Goal: Navigation & Orientation: Find specific page/section

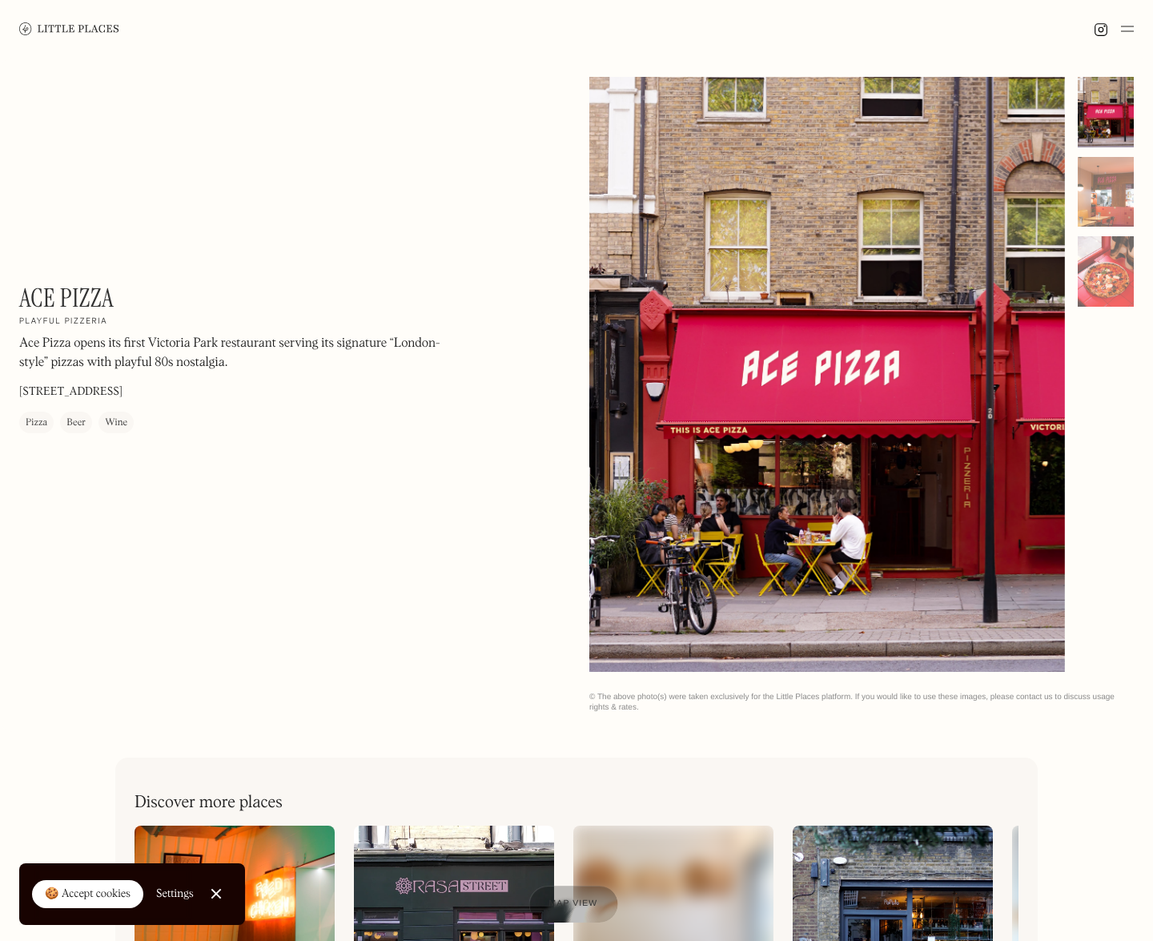
click at [584, 180] on span "Map view" at bounding box center [572, 904] width 49 height 10
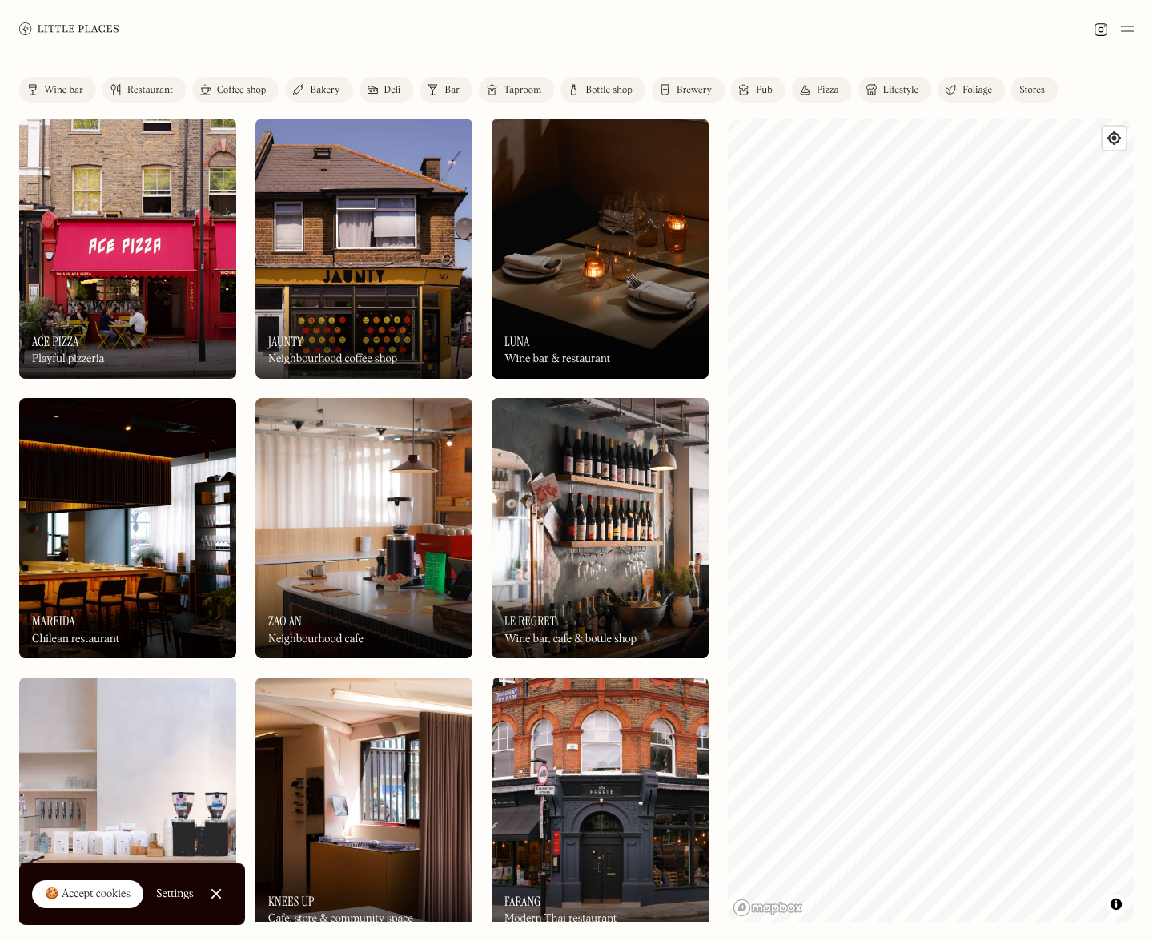
click at [376, 297] on div "On Our Radar Jaunty Neighbourhood coffee shop" at bounding box center [363, 335] width 217 height 88
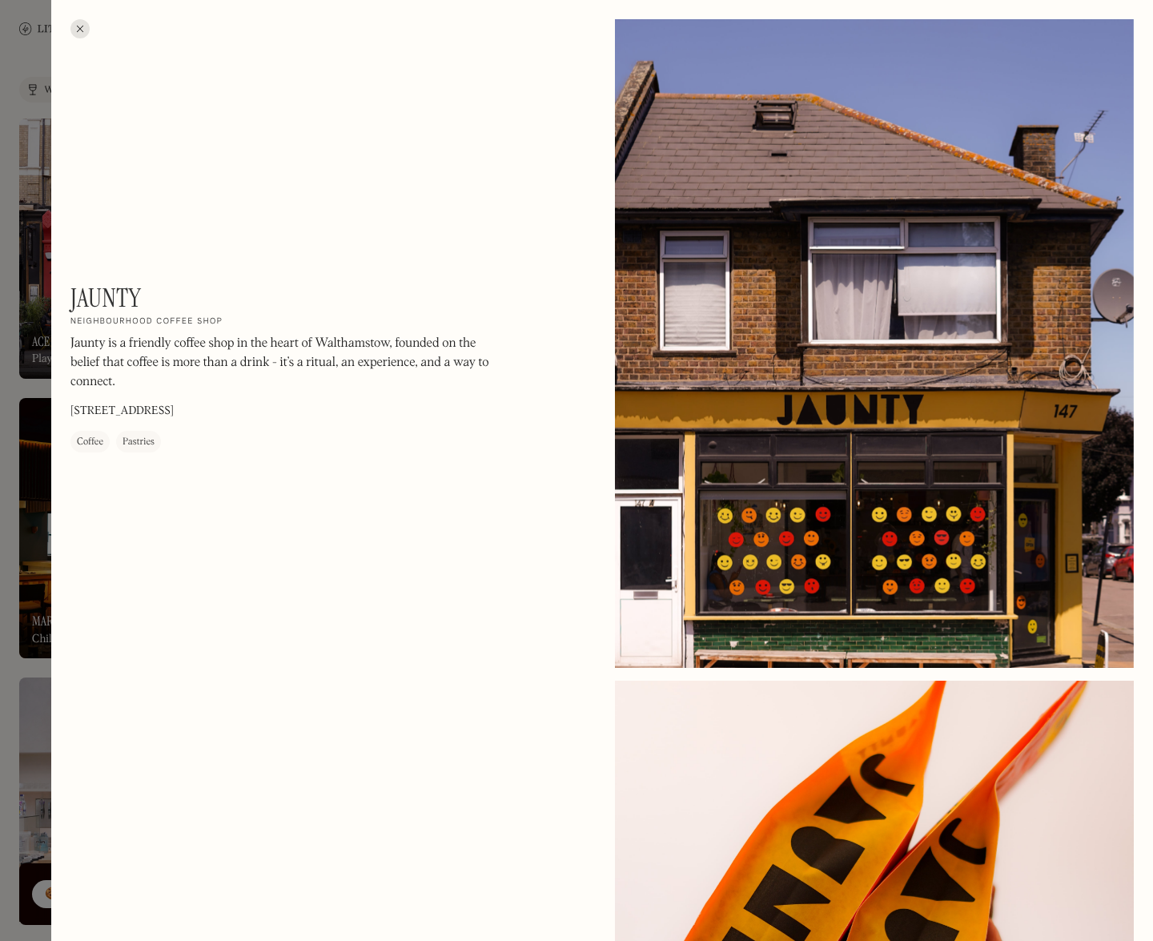
click at [82, 27] on div at bounding box center [79, 28] width 19 height 19
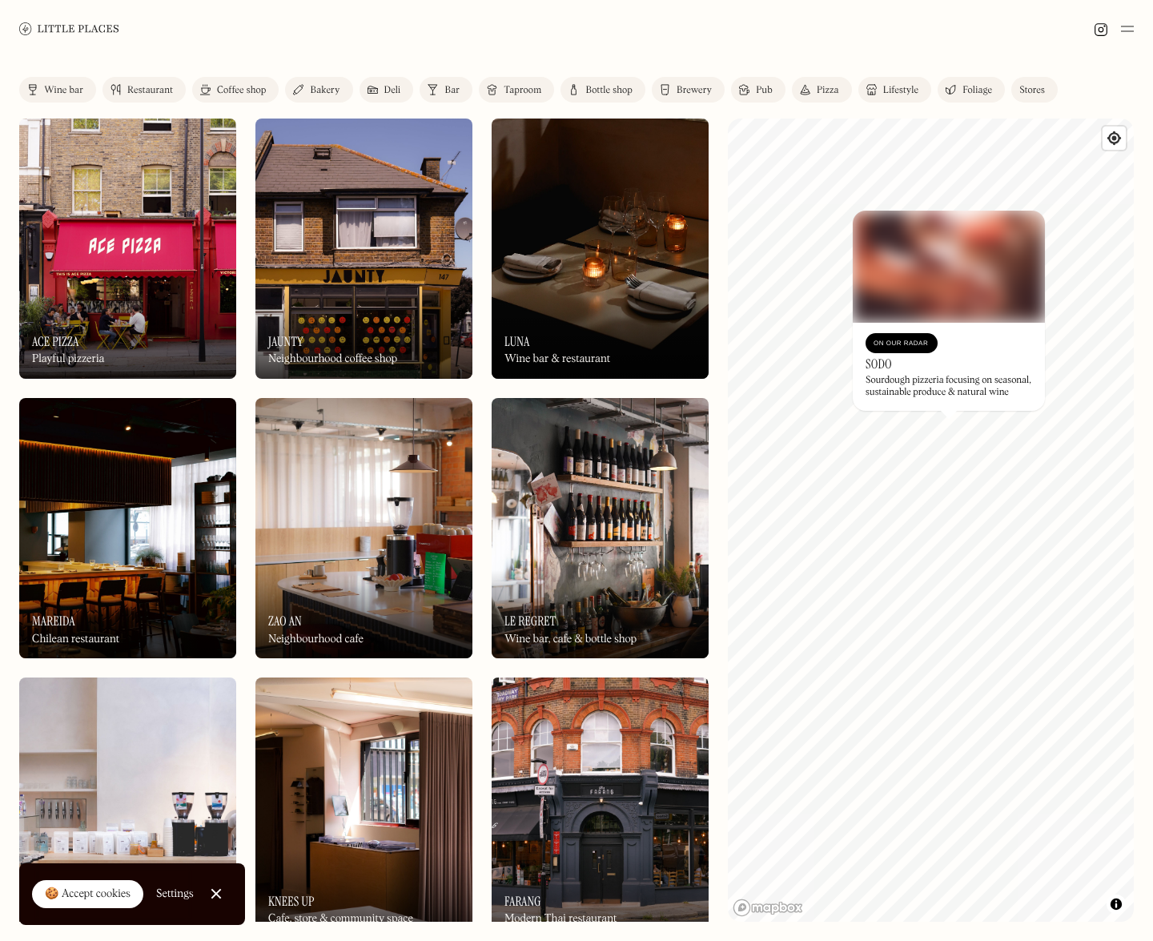
click at [917, 267] on img at bounding box center [949, 267] width 192 height 112
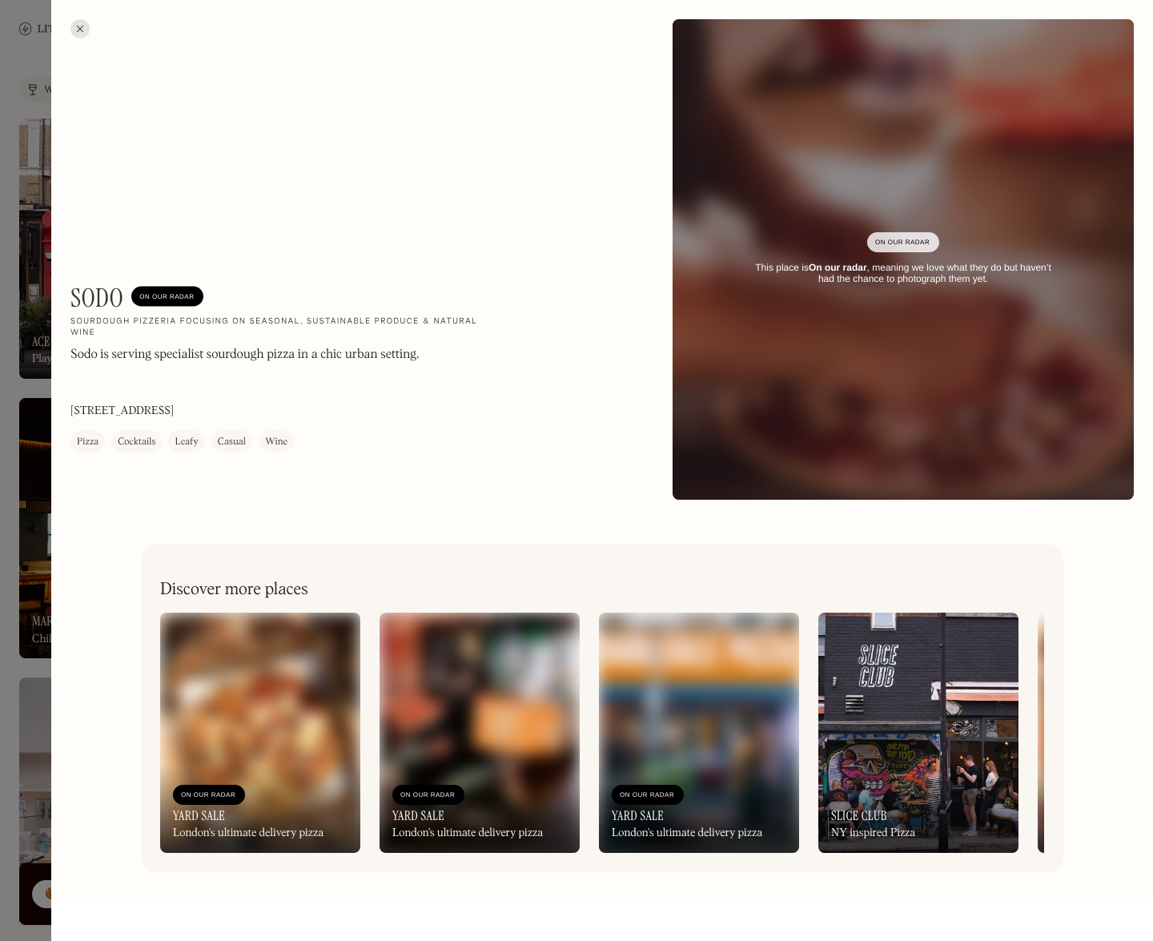
click at [73, 26] on div at bounding box center [79, 28] width 19 height 19
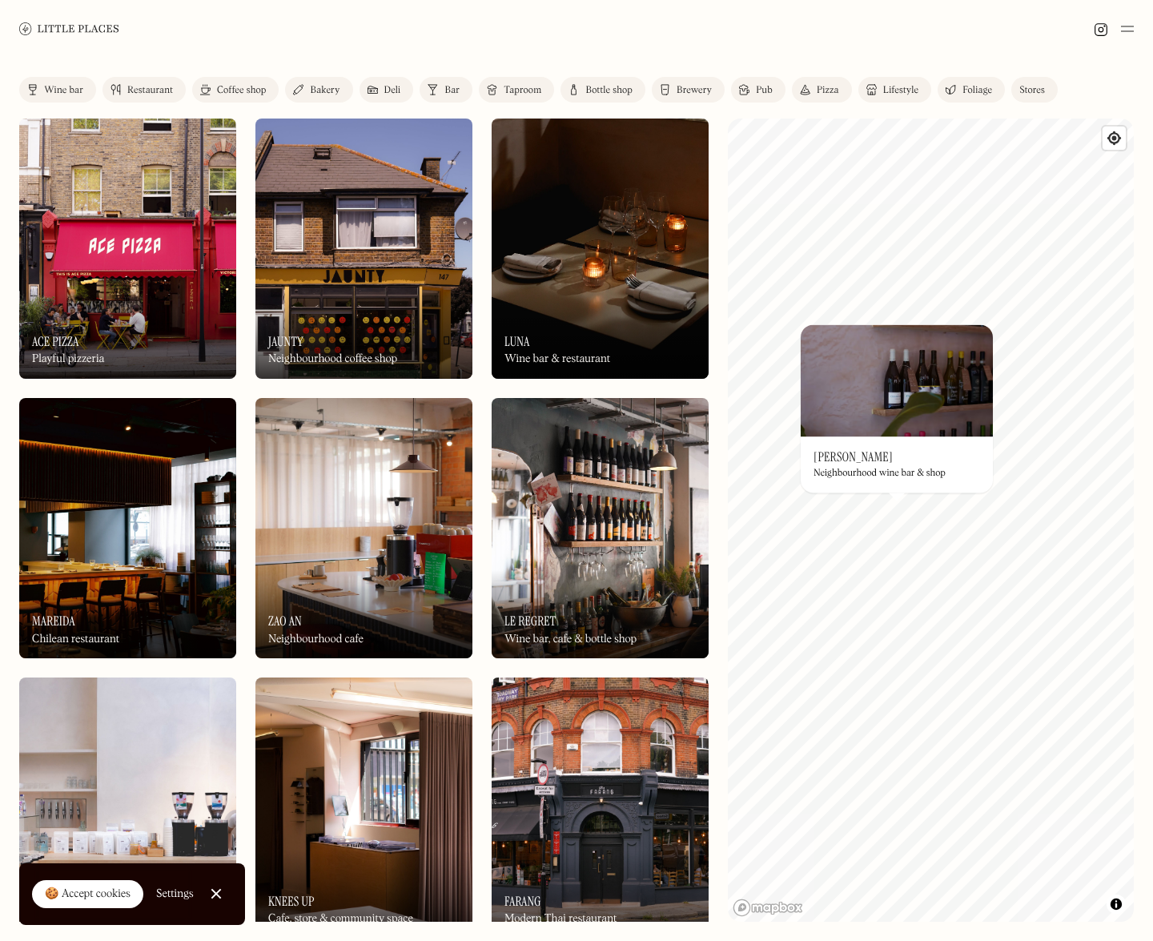
click at [616, 546] on img at bounding box center [600, 528] width 217 height 260
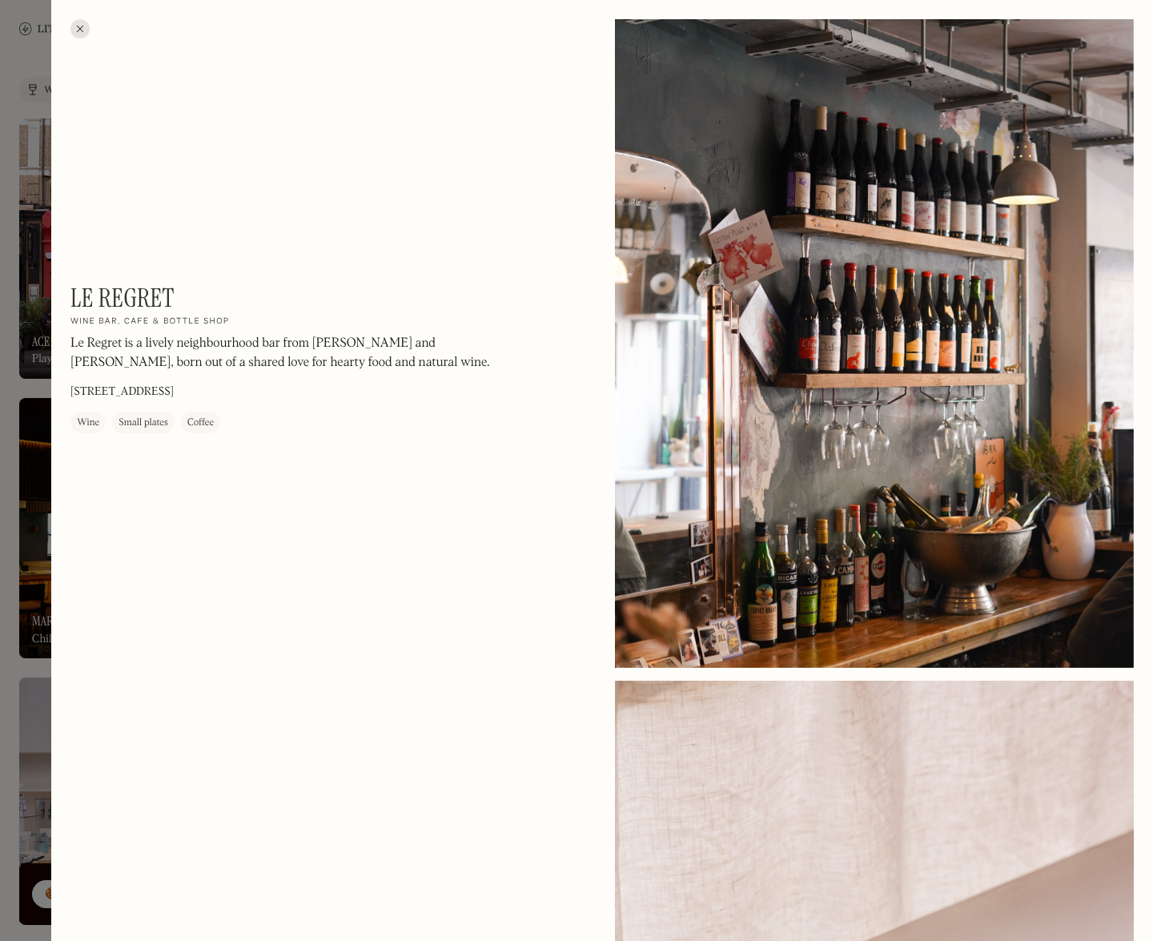
drag, startPoint x: 74, startPoint y: 27, endPoint x: 67, endPoint y: 109, distance: 81.9
click at [74, 27] on div at bounding box center [79, 28] width 19 height 19
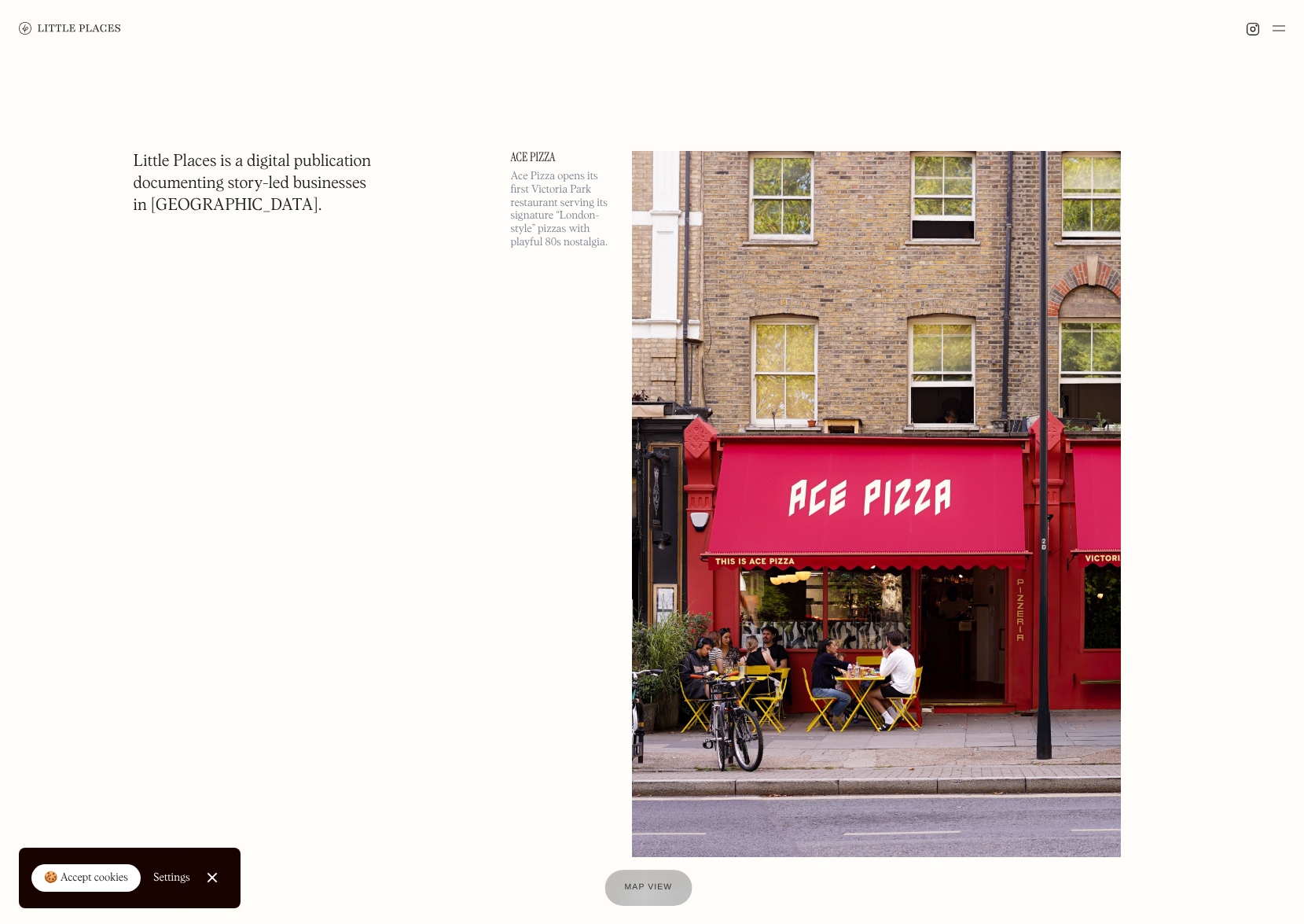
click at [644, 891] on span "Map view" at bounding box center [648, 888] width 48 height 10
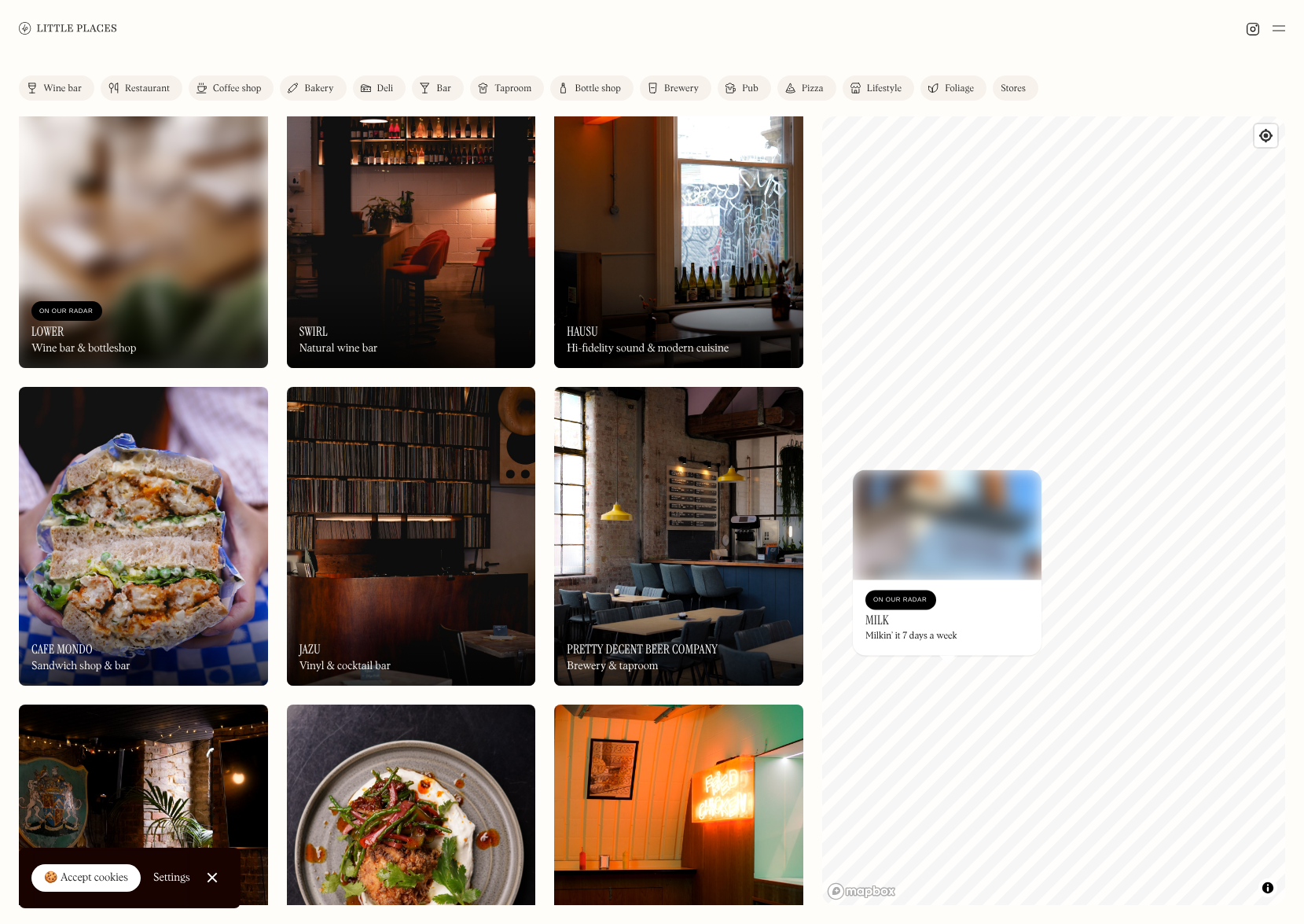
scroll to position [3540, 0]
